Goal: Task Accomplishment & Management: Manage account settings

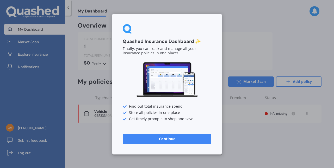
click at [178, 139] on button "Continue" at bounding box center [167, 139] width 89 height 10
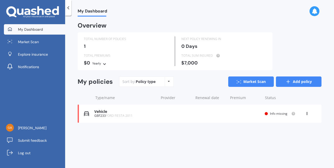
click at [296, 83] on link "Add policy" at bounding box center [299, 82] width 46 height 10
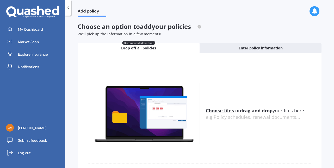
click at [70, 7] on icon at bounding box center [68, 7] width 5 height 5
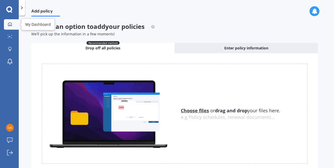
click at [7, 24] on div at bounding box center [10, 24] width 8 height 5
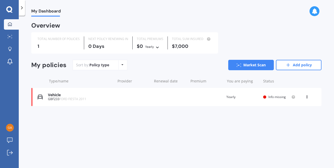
click at [306, 96] on icon at bounding box center [307, 95] width 4 height 3
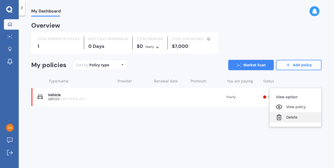
click at [301, 116] on div "Delete" at bounding box center [295, 117] width 52 height 10
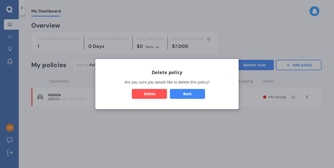
click at [131, 94] on div "Back Delete" at bounding box center [167, 94] width 131 height 10
click at [133, 94] on button "Delete" at bounding box center [149, 94] width 35 height 10
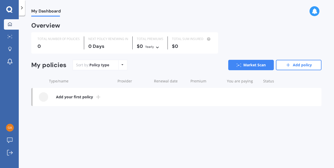
click at [84, 95] on b "Add your first policy" at bounding box center [74, 96] width 37 height 5
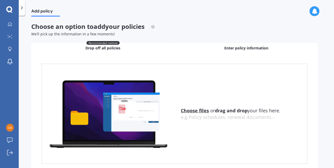
click at [263, 51] on div "Enter policy information" at bounding box center [245, 48] width 143 height 10
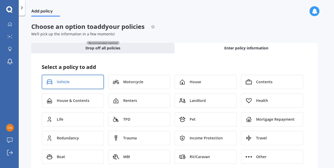
click at [89, 85] on div "Vehicle" at bounding box center [73, 82] width 62 height 15
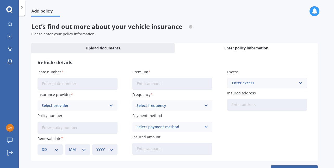
click at [89, 85] on input "Plate number" at bounding box center [77, 84] width 80 height 12
type input "PUJ748"
click at [140, 86] on input "Premium" at bounding box center [172, 84] width 80 height 12
click at [253, 82] on div "Enter excess" at bounding box center [264, 83] width 64 height 6
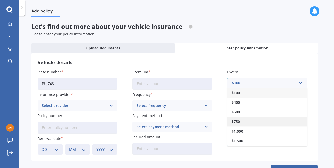
click at [248, 120] on div "$750" at bounding box center [266, 122] width 79 height 10
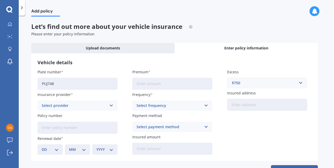
click at [152, 83] on input "Premium" at bounding box center [172, 84] width 80 height 12
click at [154, 86] on input "$17.00" at bounding box center [172, 84] width 80 height 12
click at [161, 84] on input "$17.00" at bounding box center [172, 84] width 80 height 12
type input "$17.00"
click at [148, 71] on label "Premium" at bounding box center [171, 71] width 78 height 5
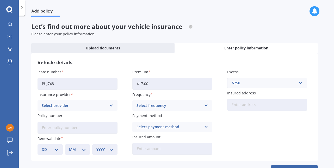
click at [148, 78] on input "$17.00" at bounding box center [172, 84] width 80 height 12
click at [154, 83] on input "$17.00" at bounding box center [172, 84] width 80 height 12
drag, startPoint x: 154, startPoint y: 83, endPoint x: 105, endPoint y: 83, distance: 48.7
click at [105, 83] on div "Plate number PUJ748 Insurance provider Select provider AA AMI AMP ANZ ASB Aioi …" at bounding box center [174, 112] width 274 height 86
click at [165, 106] on div "Select frequency" at bounding box center [168, 106] width 65 height 6
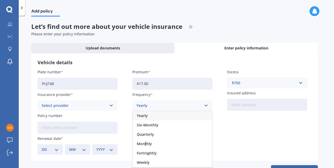
click at [144, 147] on div "Monthly" at bounding box center [172, 143] width 79 height 9
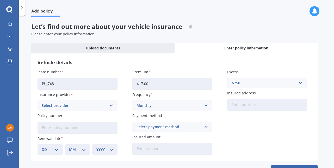
click at [165, 87] on input "$17.00" at bounding box center [172, 84] width 80 height 12
drag, startPoint x: 165, startPoint y: 87, endPoint x: 141, endPoint y: 86, distance: 24.0
click at [141, 86] on input "$17.00" at bounding box center [172, 84] width 80 height 12
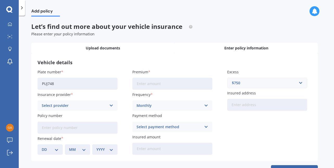
click at [96, 47] on span "Upload documents" at bounding box center [103, 48] width 34 height 5
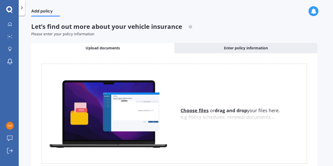
click at [198, 110] on u "Choose files" at bounding box center [195, 111] width 28 height 6
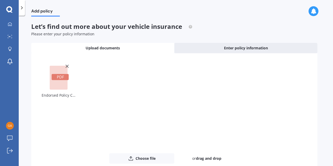
scroll to position [34, 0]
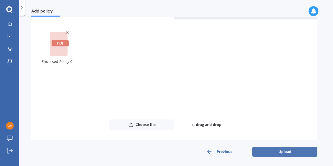
click at [286, 153] on button "Upload" at bounding box center [285, 152] width 65 height 10
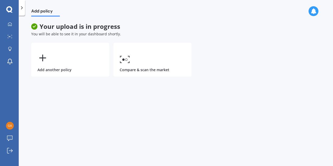
scroll to position [0, 0]
click at [16, 23] on link "My Dashboard" at bounding box center [11, 24] width 15 height 10
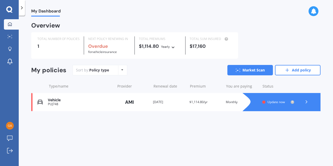
click at [84, 101] on div "Vehicle" at bounding box center [80, 100] width 65 height 4
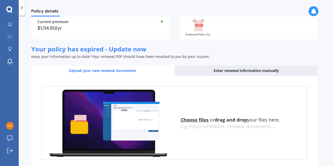
scroll to position [79, 0]
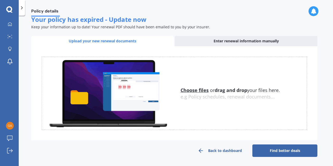
click at [288, 153] on link "Find better deals" at bounding box center [285, 151] width 65 height 12
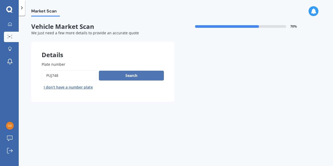
click at [156, 71] on button "Search" at bounding box center [131, 76] width 65 height 10
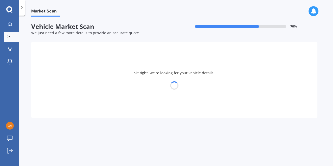
select select "MAZDA"
select select "AXELA"
select select "24"
select select "04"
select select "1994"
